Goal: Task Accomplishment & Management: Complete application form

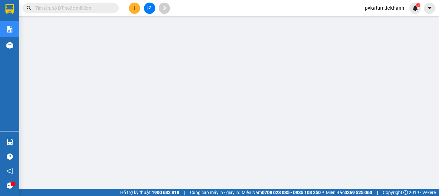
click at [140, 9] on button at bounding box center [134, 8] width 11 height 11
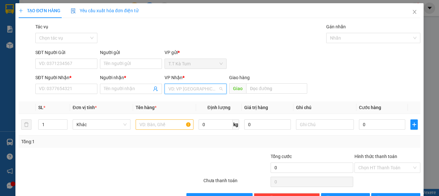
click at [181, 86] on input "search" at bounding box center [193, 89] width 50 height 10
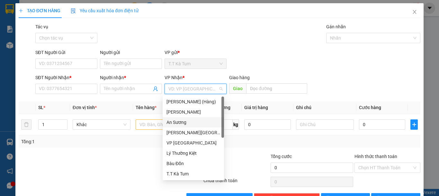
click at [180, 123] on div "An Sương" at bounding box center [194, 122] width 54 height 7
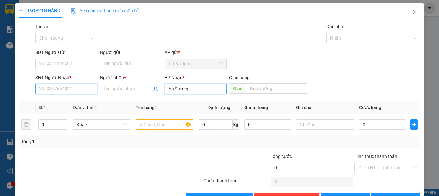
click at [80, 89] on input "SĐT Người Nhận *" at bounding box center [66, 89] width 62 height 10
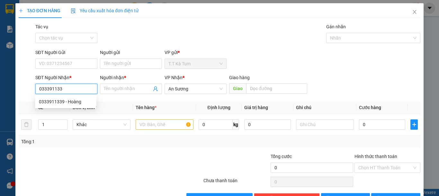
type input "0333911339"
click at [79, 98] on div "0333911339 - Hoàng" at bounding box center [66, 101] width 54 height 7
type input "Hoàng"
type input "30.000"
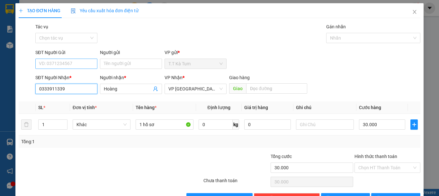
type input "0333911339"
click at [73, 66] on input "SĐT Người Gửi" at bounding box center [66, 64] width 62 height 10
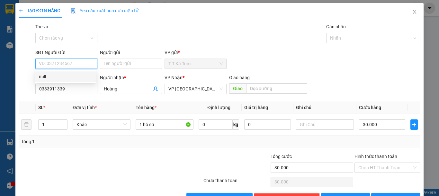
click at [68, 78] on div "null" at bounding box center [66, 76] width 54 height 7
click at [64, 64] on input "SĐT Người Gửi" at bounding box center [66, 64] width 62 height 10
click at [42, 76] on div "null" at bounding box center [66, 76] width 54 height 7
click at [53, 64] on input "null" at bounding box center [66, 64] width 62 height 10
type input "n"
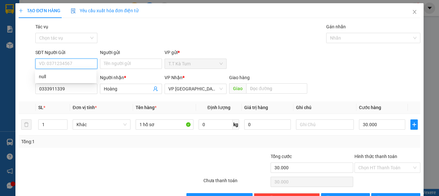
type input "0"
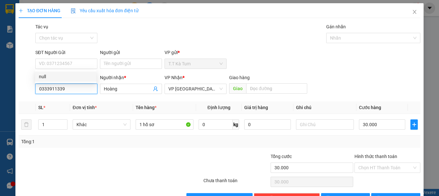
click at [80, 92] on input "0333911339" at bounding box center [66, 89] width 62 height 10
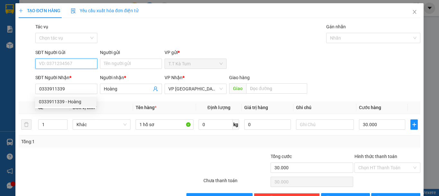
click at [64, 66] on input "SĐT Người Gửi" at bounding box center [66, 64] width 62 height 10
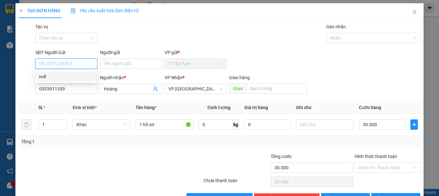
paste input "0333911339"
type input "0333911339"
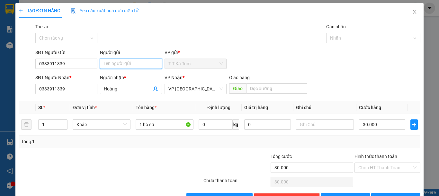
click at [123, 66] on input "Người gửi" at bounding box center [131, 64] width 62 height 10
type input "HOÀNG"
click at [372, 167] on input "Hình thức thanh toán" at bounding box center [386, 168] width 54 height 10
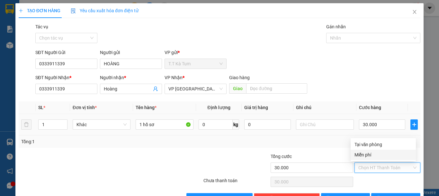
click at [297, 133] on td at bounding box center [325, 125] width 63 height 22
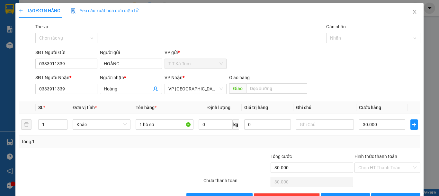
scroll to position [20, 0]
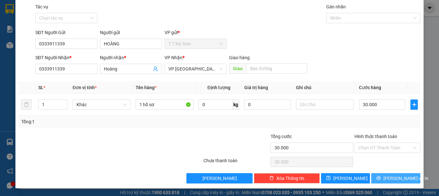
click at [372, 173] on button "[PERSON_NAME] và In" at bounding box center [395, 178] width 49 height 10
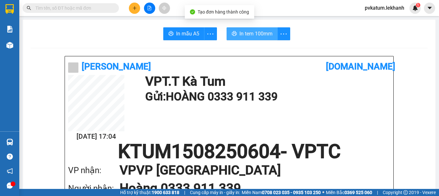
click at [251, 38] on span "In tem 100mm" at bounding box center [256, 34] width 33 height 8
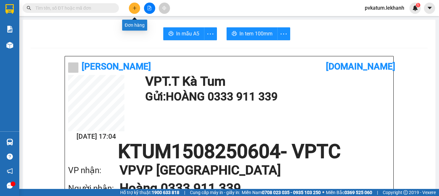
click at [134, 10] on button at bounding box center [134, 8] width 11 height 11
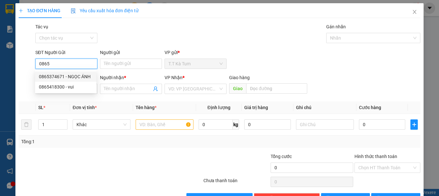
click at [70, 77] on div "0865374671 - NGỌC ÁNH" at bounding box center [66, 76] width 54 height 7
type input "0865374671"
type input "NGỌC ÁNH"
type input "0917796227"
type input "VÂN"
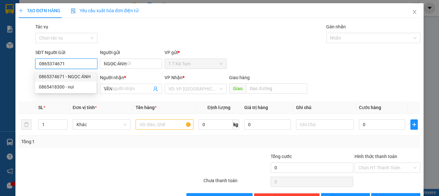
type input "30.000"
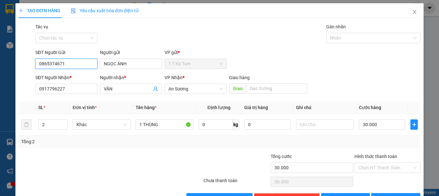
scroll to position [20, 0]
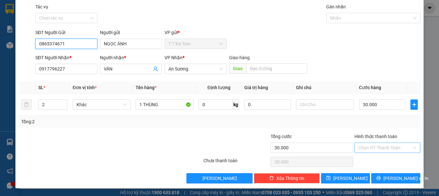
type input "0865374671"
click at [368, 148] on input "Hình thức thanh toán" at bounding box center [386, 148] width 54 height 10
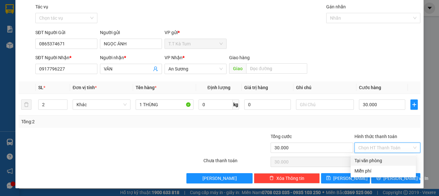
click at [370, 159] on div "Tại văn phòng" at bounding box center [384, 160] width 58 height 7
type input "0"
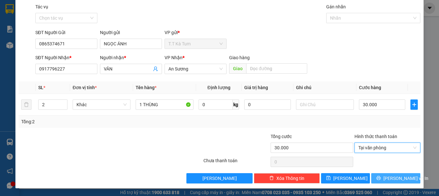
click at [376, 175] on button "[PERSON_NAME] và In" at bounding box center [395, 178] width 49 height 10
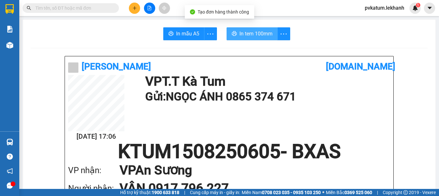
click at [252, 38] on span "In tem 100mm" at bounding box center [256, 34] width 33 height 8
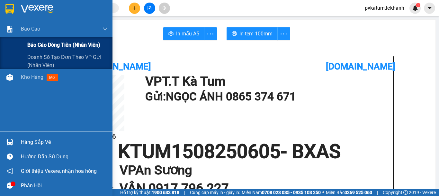
click at [39, 42] on span "Báo cáo dòng tiền (nhân viên)" at bounding box center [63, 45] width 73 height 8
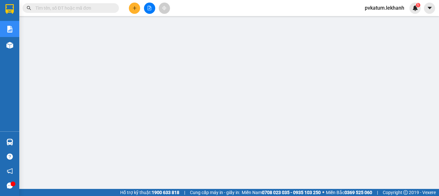
scroll to position [32, 0]
